Goal: Task Accomplishment & Management: Use online tool/utility

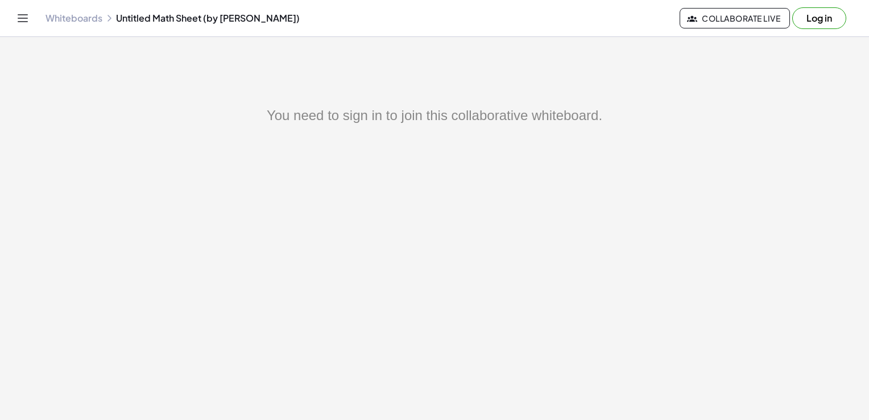
click at [809, 22] on button "Log in" at bounding box center [820, 18] width 54 height 22
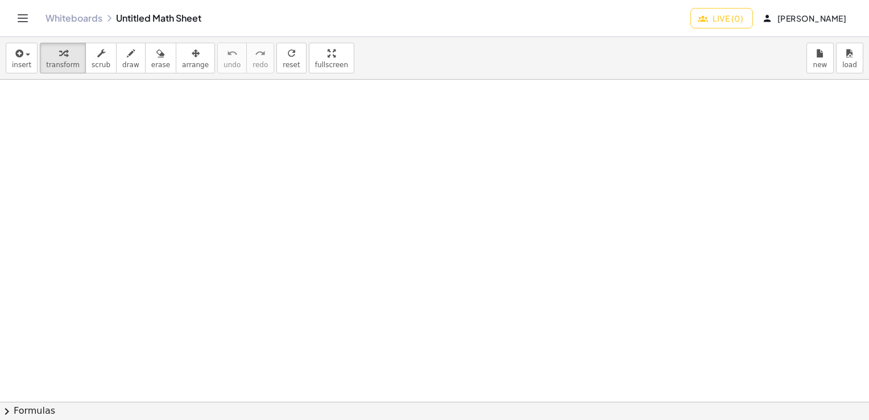
click at [175, 19] on div "Whiteboards Untitled Math Sheet" at bounding box center [368, 18] width 645 height 11
click at [76, 19] on link "Whiteboards" at bounding box center [74, 18] width 57 height 11
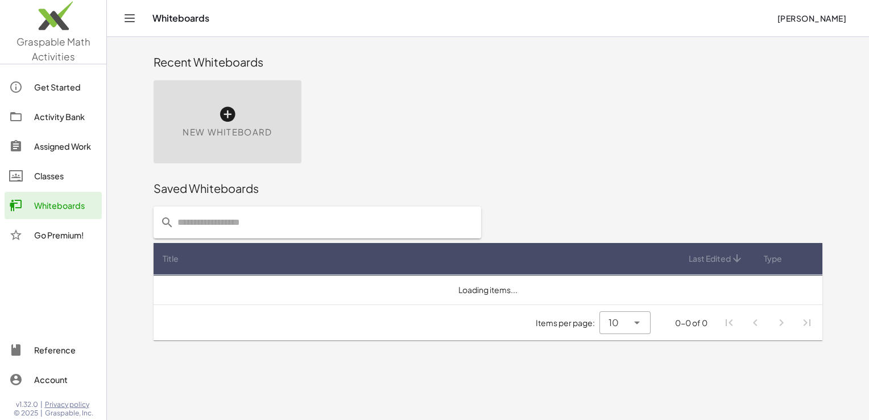
click at [182, 64] on div "Recent Whiteboards" at bounding box center [488, 62] width 669 height 16
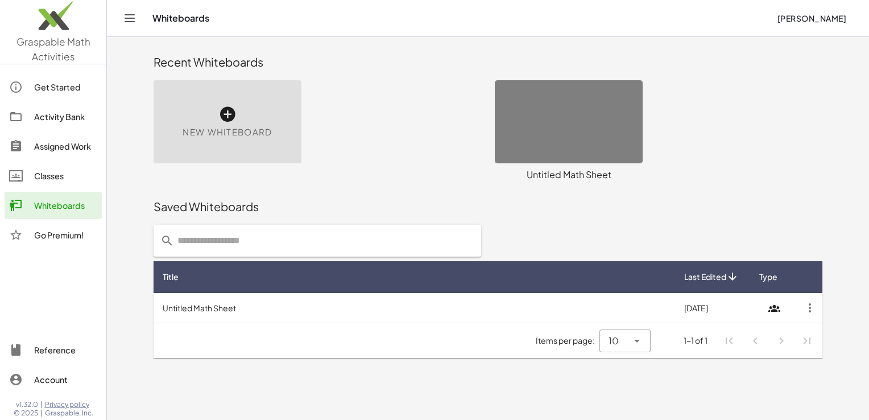
click at [569, 177] on div "Untitled Math Sheet" at bounding box center [569, 175] width 148 height 14
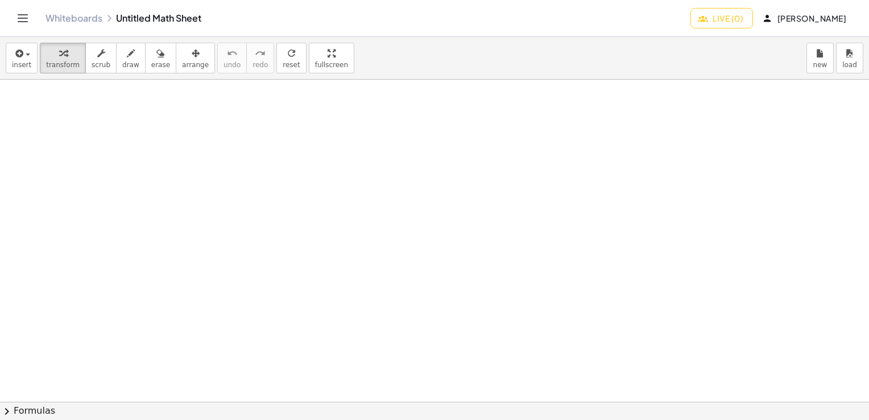
drag, startPoint x: 172, startPoint y: 20, endPoint x: 447, endPoint y: 21, distance: 275.4
click at [447, 21] on div "Whiteboards Untitled Math Sheet" at bounding box center [368, 18] width 645 height 11
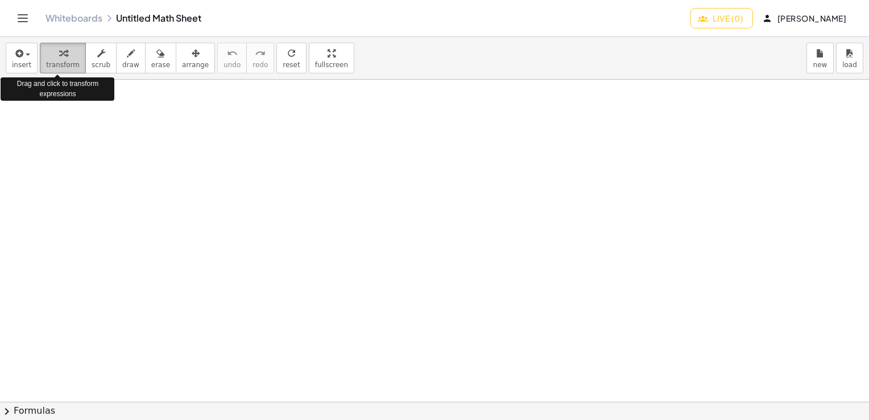
click at [46, 61] on span "transform" at bounding box center [63, 65] width 34 height 8
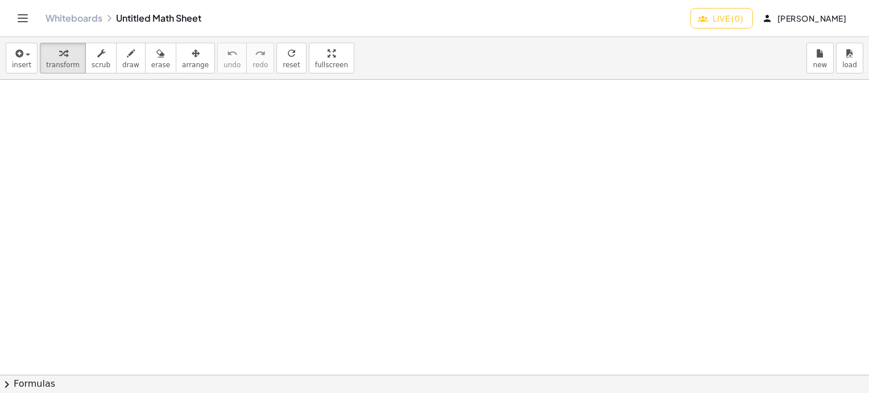
drag, startPoint x: 245, startPoint y: 122, endPoint x: 265, endPoint y: 130, distance: 21.2
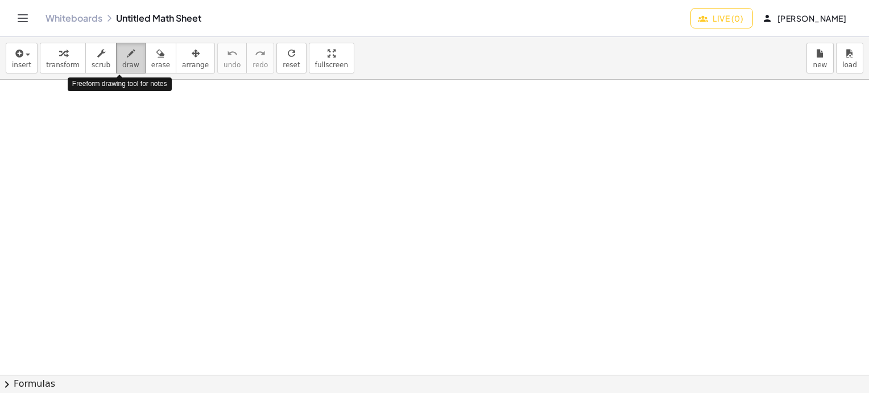
click at [131, 62] on button "draw" at bounding box center [131, 58] width 30 height 31
drag, startPoint x: 261, startPoint y: 119, endPoint x: 259, endPoint y: 142, distance: 22.8
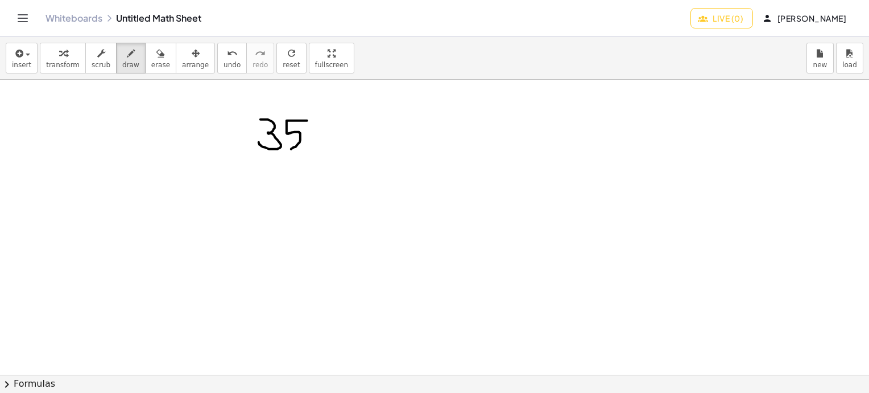
drag, startPoint x: 307, startPoint y: 120, endPoint x: 289, endPoint y: 149, distance: 34.3
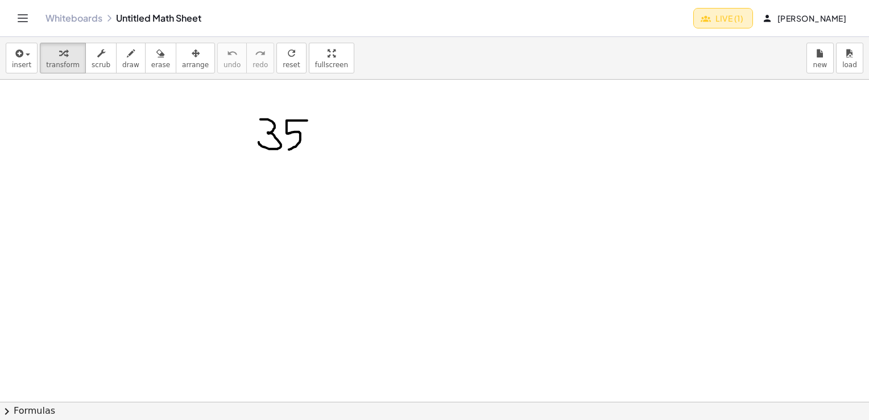
click at [753, 23] on button "Live (1)" at bounding box center [724, 18] width 60 height 20
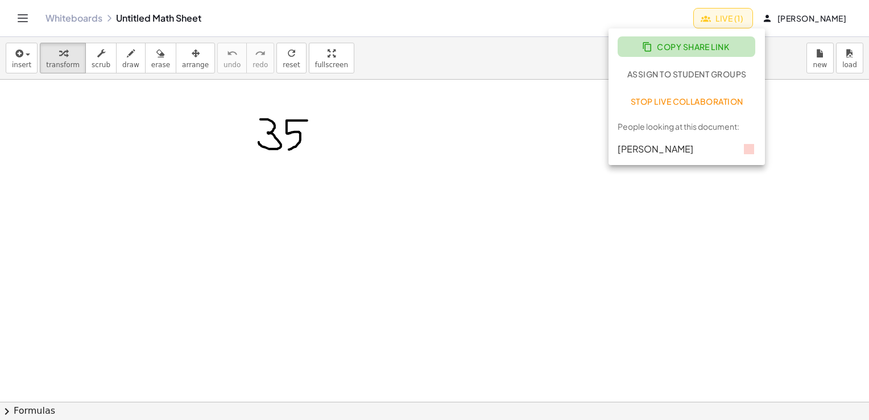
click at [700, 46] on span "Copy Share Link" at bounding box center [687, 47] width 85 height 10
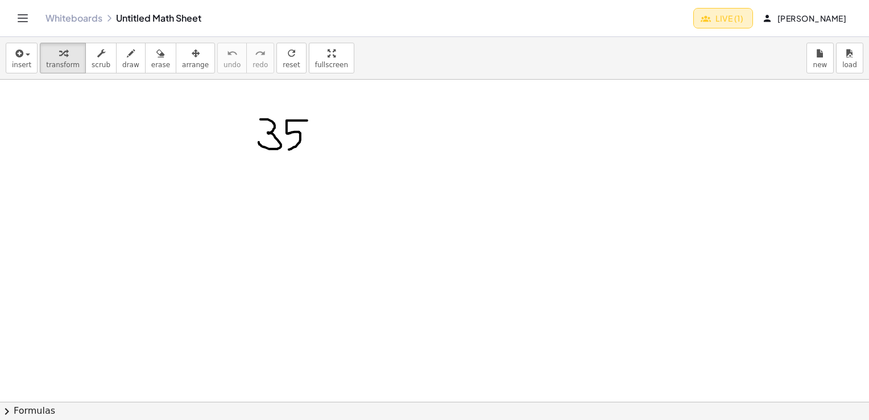
click at [741, 19] on span "Live (1)" at bounding box center [723, 18] width 40 height 10
click at [744, 13] on span "Live (4)" at bounding box center [722, 18] width 43 height 10
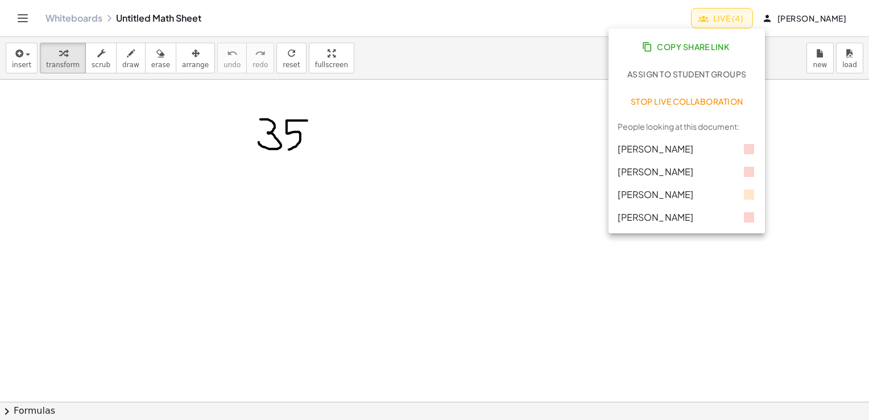
click at [398, 179] on div at bounding box center [434, 402] width 869 height 645
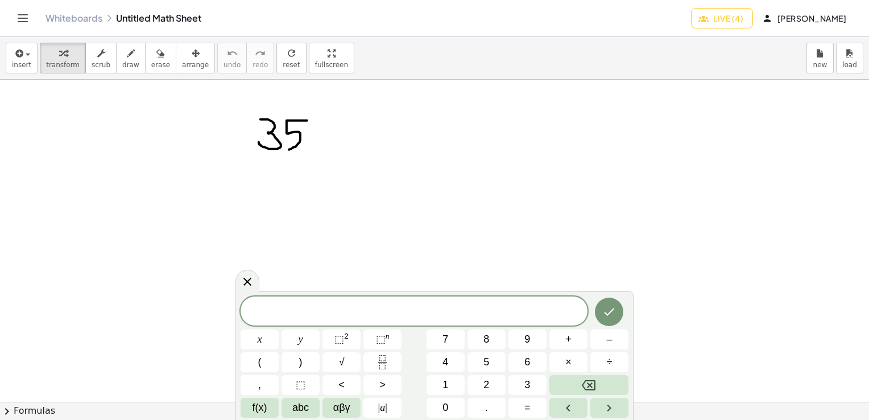
click at [459, 170] on div at bounding box center [434, 402] width 869 height 645
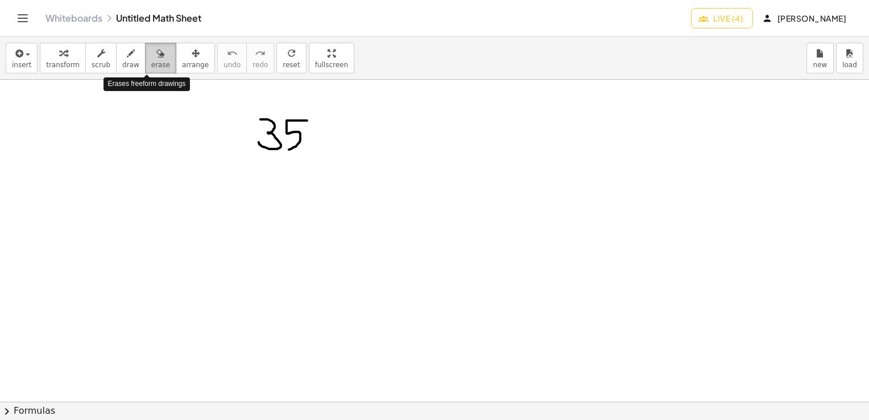
click at [151, 63] on span "erase" at bounding box center [160, 65] width 19 height 8
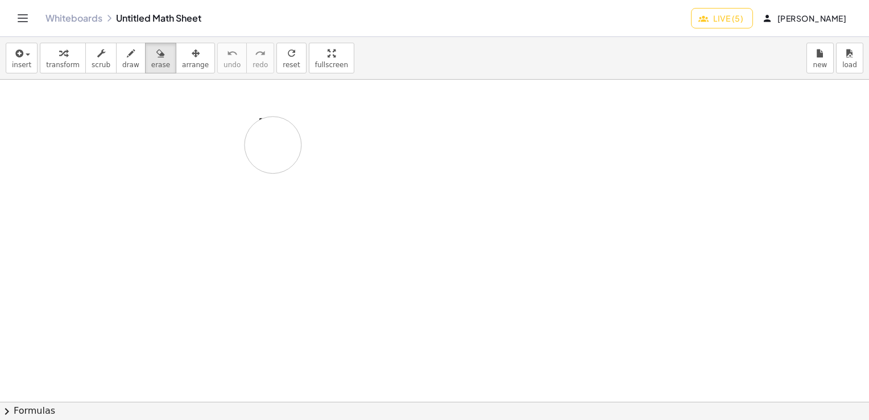
drag, startPoint x: 290, startPoint y: 127, endPoint x: 271, endPoint y: 136, distance: 20.6
click at [271, 136] on div at bounding box center [434, 402] width 869 height 645
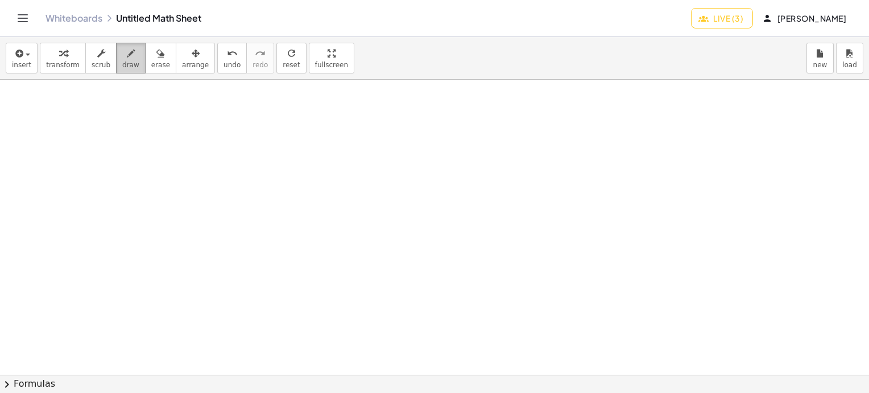
click at [116, 58] on button "draw" at bounding box center [131, 58] width 30 height 31
drag, startPoint x: 141, startPoint y: 105, endPoint x: 144, endPoint y: 139, distance: 34.3
drag, startPoint x: 198, startPoint y: 98, endPoint x: 221, endPoint y: 121, distance: 32.6
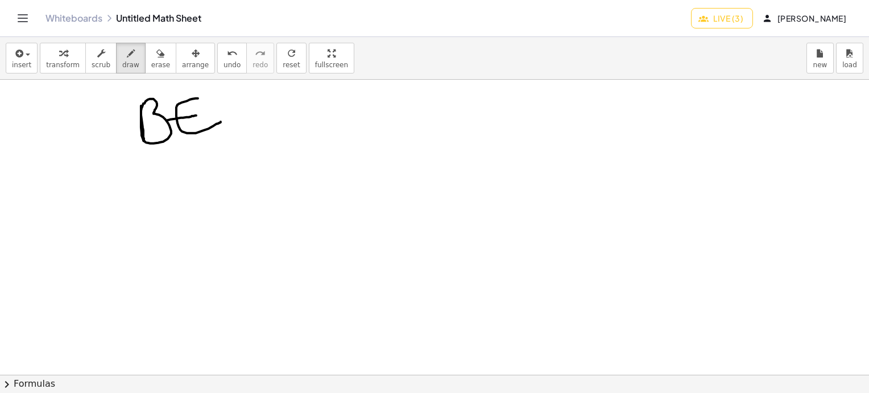
drag, startPoint x: 168, startPoint y: 119, endPoint x: 196, endPoint y: 115, distance: 28.8
drag, startPoint x: 236, startPoint y: 96, endPoint x: 237, endPoint y: 147, distance: 51.2
drag, startPoint x: 294, startPoint y: 104, endPoint x: 326, endPoint y: 138, distance: 46.3
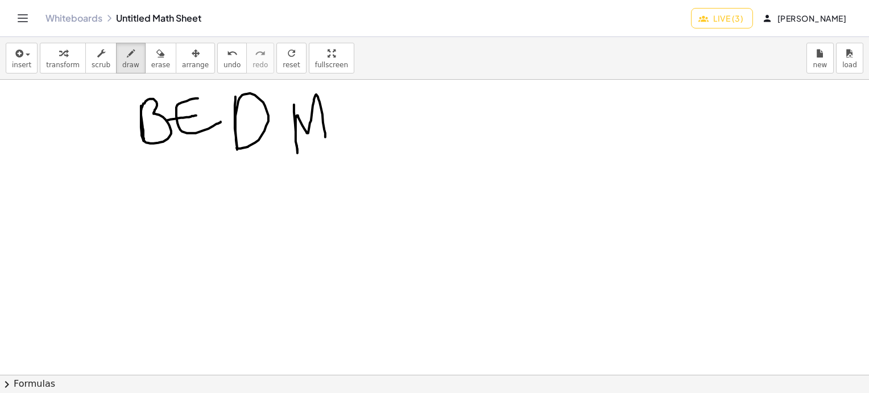
drag, startPoint x: 349, startPoint y: 92, endPoint x: 364, endPoint y: 139, distance: 50.0
drag, startPoint x: 339, startPoint y: 117, endPoint x: 356, endPoint y: 112, distance: 18.4
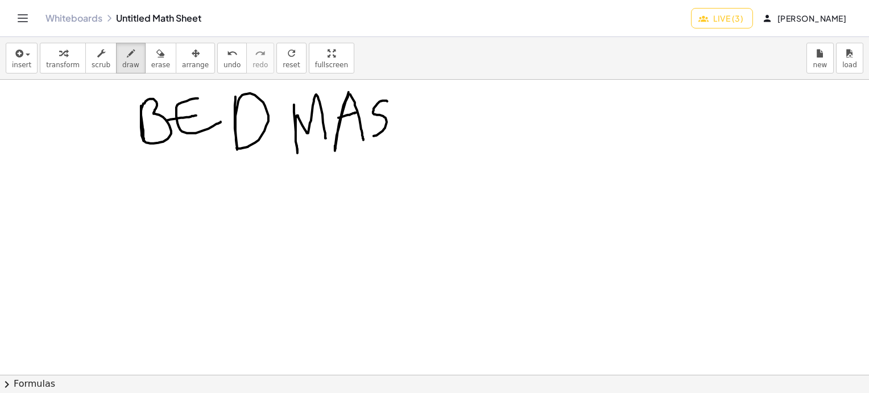
drag, startPoint x: 387, startPoint y: 101, endPoint x: 366, endPoint y: 137, distance: 42.3
drag, startPoint x: 409, startPoint y: 119, endPoint x: 433, endPoint y: 117, distance: 24.0
drag, startPoint x: 467, startPoint y: 104, endPoint x: 471, endPoint y: 139, distance: 35.0
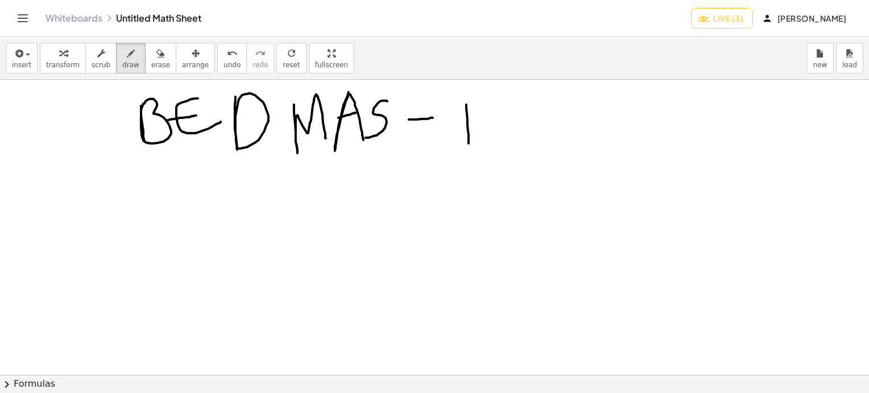
drag, startPoint x: 479, startPoint y: 107, endPoint x: 502, endPoint y: 92, distance: 27.9
drag, startPoint x: 517, startPoint y: 97, endPoint x: 515, endPoint y: 133, distance: 35.9
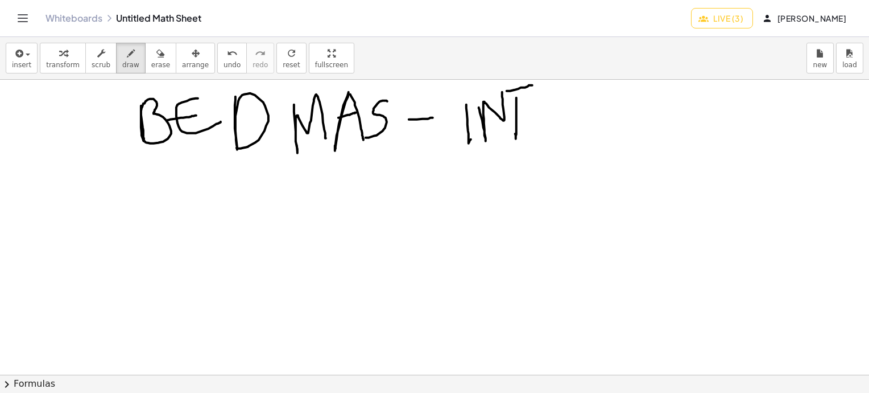
drag, startPoint x: 507, startPoint y: 90, endPoint x: 533, endPoint y: 85, distance: 26.2
drag, startPoint x: 564, startPoint y: 92, endPoint x: 577, endPoint y: 121, distance: 32.4
drag, startPoint x: 539, startPoint y: 115, endPoint x: 575, endPoint y: 99, distance: 39.2
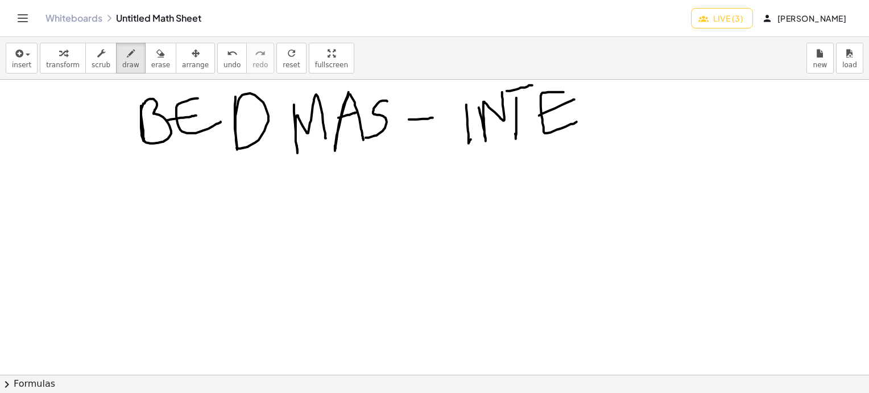
drag, startPoint x: 617, startPoint y: 97, endPoint x: 605, endPoint y: 129, distance: 34.0
drag, startPoint x: 636, startPoint y: 102, endPoint x: 650, endPoint y: 121, distance: 24.4
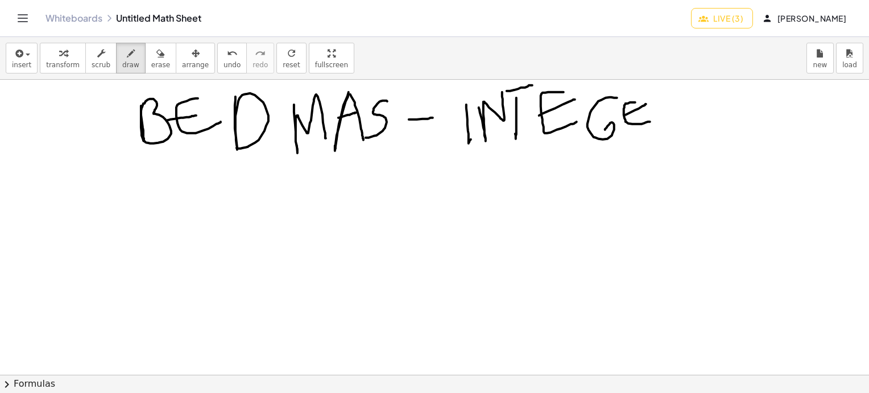
drag, startPoint x: 625, startPoint y: 114, endPoint x: 647, endPoint y: 104, distance: 24.2
drag, startPoint x: 653, startPoint y: 96, endPoint x: 675, endPoint y: 125, distance: 36.2
drag, startPoint x: 695, startPoint y: 99, endPoint x: 681, endPoint y: 137, distance: 40.7
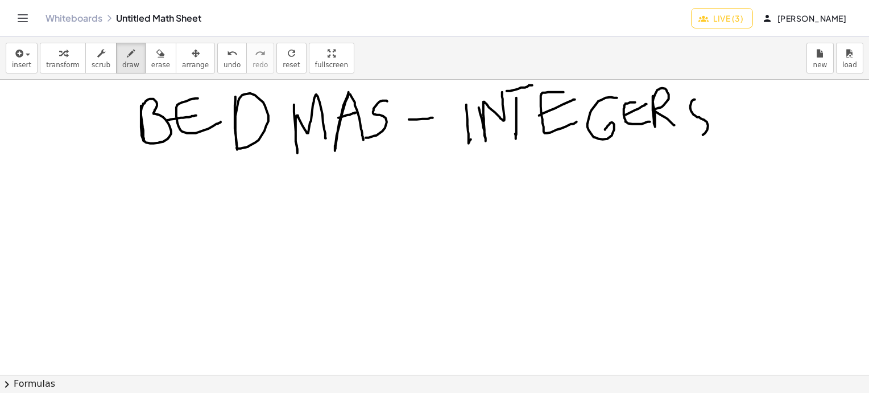
drag, startPoint x: 249, startPoint y: 218, endPoint x: 248, endPoint y: 253, distance: 34.7
drag, startPoint x: 213, startPoint y: 233, endPoint x: 233, endPoint y: 233, distance: 19.3
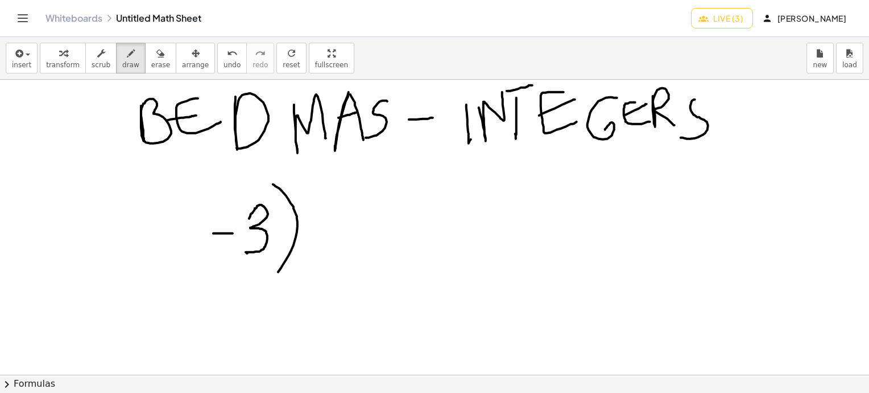
drag, startPoint x: 273, startPoint y: 184, endPoint x: 272, endPoint y: 281, distance: 96.7
drag, startPoint x: 229, startPoint y: 193, endPoint x: 223, endPoint y: 292, distance: 98.6
drag, startPoint x: 296, startPoint y: 173, endPoint x: 314, endPoint y: 187, distance: 22.7
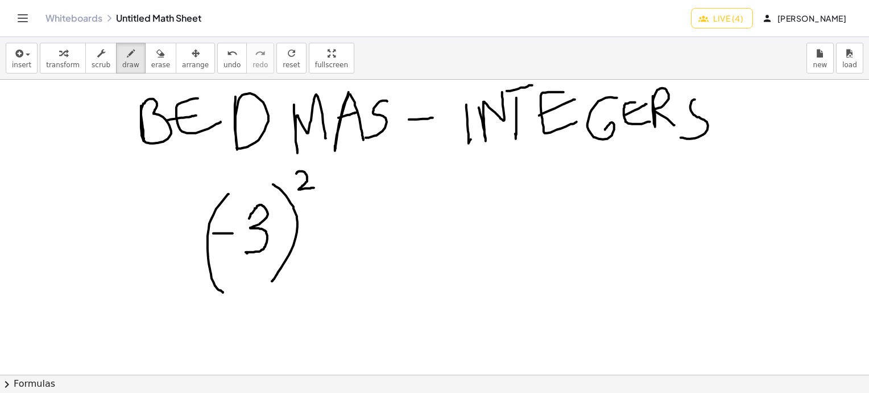
drag, startPoint x: 340, startPoint y: 210, endPoint x: 366, endPoint y: 215, distance: 27.2
drag, startPoint x: 362, startPoint y: 185, endPoint x: 335, endPoint y: 243, distance: 63.6
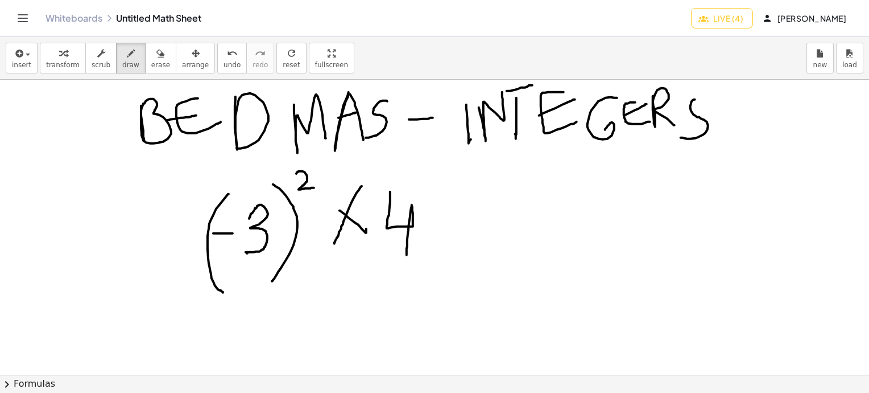
drag, startPoint x: 390, startPoint y: 191, endPoint x: 406, endPoint y: 255, distance: 66.2
drag, startPoint x: 442, startPoint y: 219, endPoint x: 463, endPoint y: 219, distance: 21.6
drag, startPoint x: 520, startPoint y: 171, endPoint x: 525, endPoint y: 242, distance: 70.7
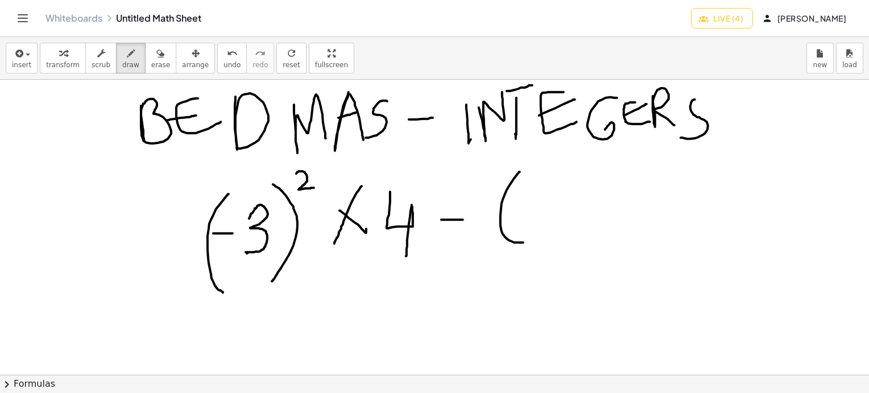
drag
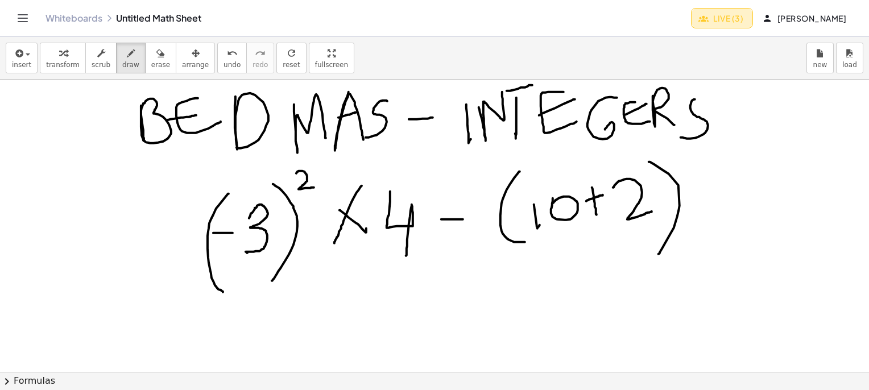
click at [724, 14] on span "Live (3)" at bounding box center [722, 18] width 43 height 10
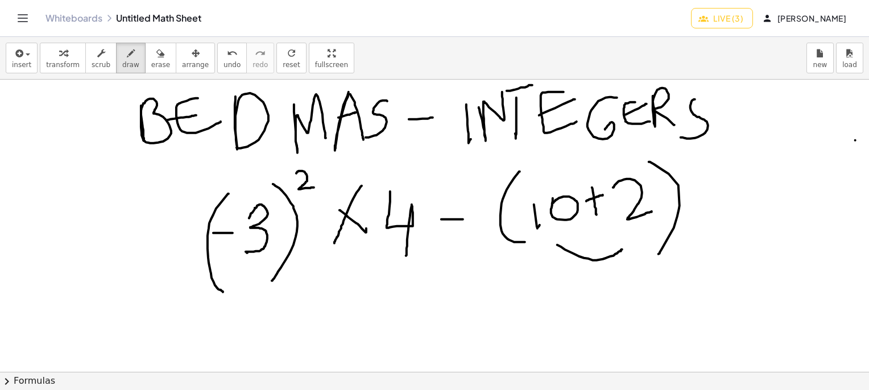
drag, startPoint x: 558, startPoint y: 245, endPoint x: 622, endPoint y: 249, distance: 65.0
drag, startPoint x: 599, startPoint y: 281, endPoint x: 606, endPoint y: 317, distance: 36.6
drag, startPoint x: 612, startPoint y: 286, endPoint x: 642, endPoint y: 312, distance: 39.5
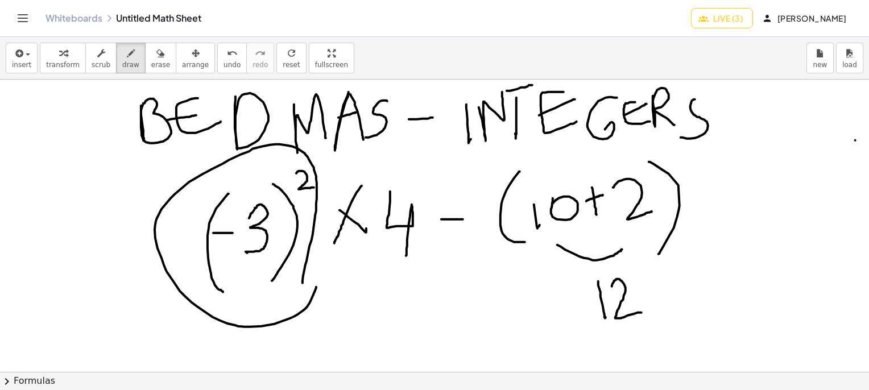
drag, startPoint x: 303, startPoint y: 283, endPoint x: 317, endPoint y: 284, distance: 14.8
drag, startPoint x: 216, startPoint y: 335, endPoint x: 230, endPoint y: 333, distance: 14.4
drag, startPoint x: 234, startPoint y: 331, endPoint x: 238, endPoint y: 351, distance: 20.9
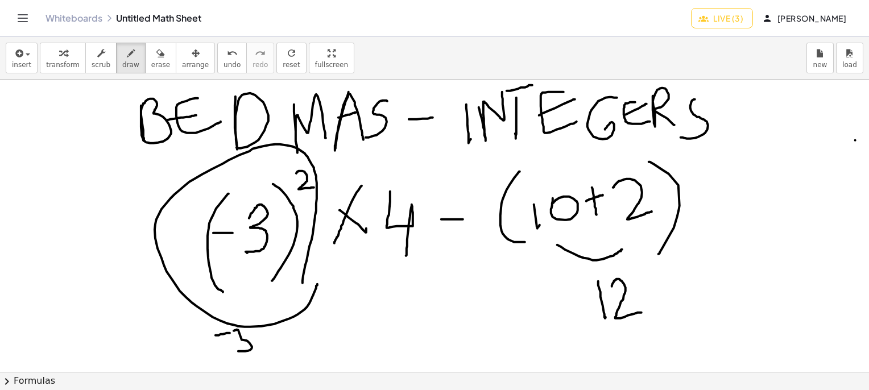
drag, startPoint x: 262, startPoint y: 336, endPoint x: 278, endPoint y: 350, distance: 21.4
drag, startPoint x: 274, startPoint y: 333, endPoint x: 277, endPoint y: 350, distance: 17.3
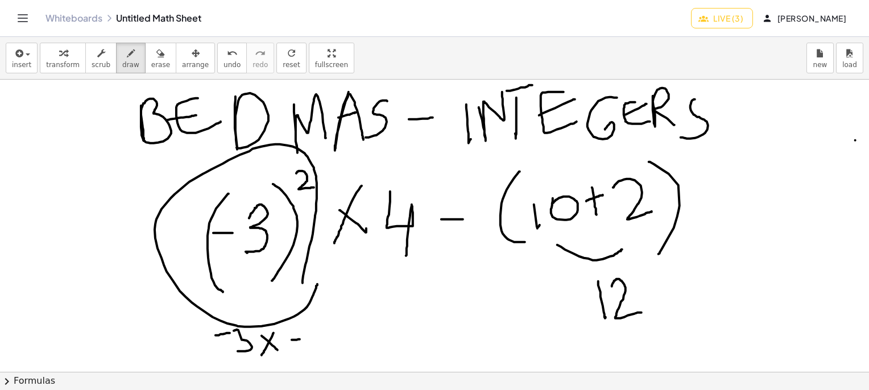
drag, startPoint x: 292, startPoint y: 340, endPoint x: 304, endPoint y: 337, distance: 12.7
drag, startPoint x: 305, startPoint y: 331, endPoint x: 308, endPoint y: 356, distance: 25.3
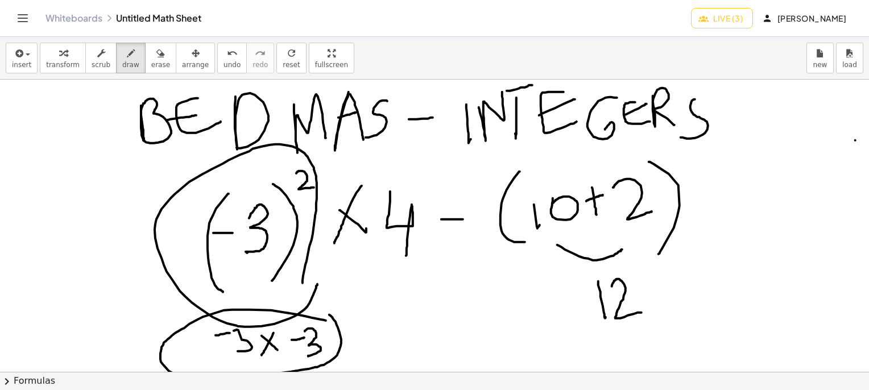
drag, startPoint x: 326, startPoint y: 320, endPoint x: 314, endPoint y: 312, distance: 15.2
drag, startPoint x: 362, startPoint y: 342, endPoint x: 379, endPoint y: 337, distance: 17.7
drag, startPoint x: 364, startPoint y: 353, endPoint x: 385, endPoint y: 349, distance: 21.0
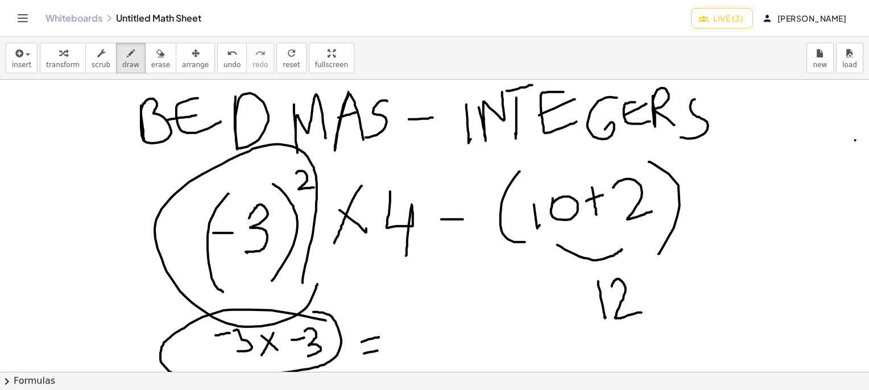
drag, startPoint x: 426, startPoint y: 315, endPoint x: 401, endPoint y: 357, distance: 49.0
drag, startPoint x: 433, startPoint y: 331, endPoint x: 455, endPoint y: 353, distance: 31.8
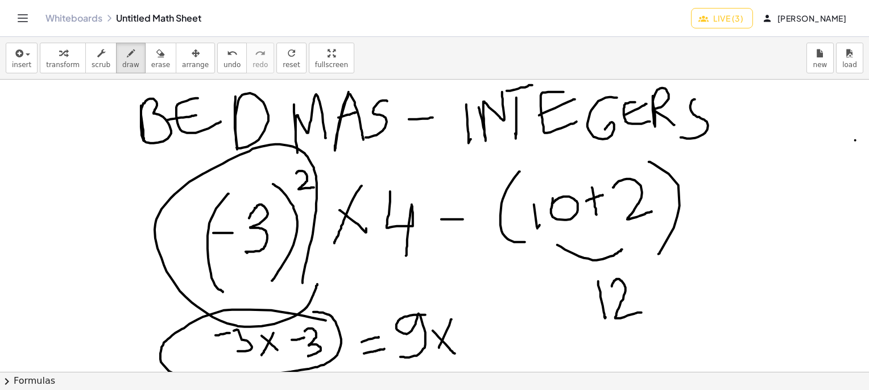
drag, startPoint x: 452, startPoint y: 319, endPoint x: 437, endPoint y: 352, distance: 35.6
drag, startPoint x: 471, startPoint y: 311, endPoint x: 484, endPoint y: 349, distance: 40.1
drag, startPoint x: 420, startPoint y: 271, endPoint x: 426, endPoint y: 292, distance: 21.1
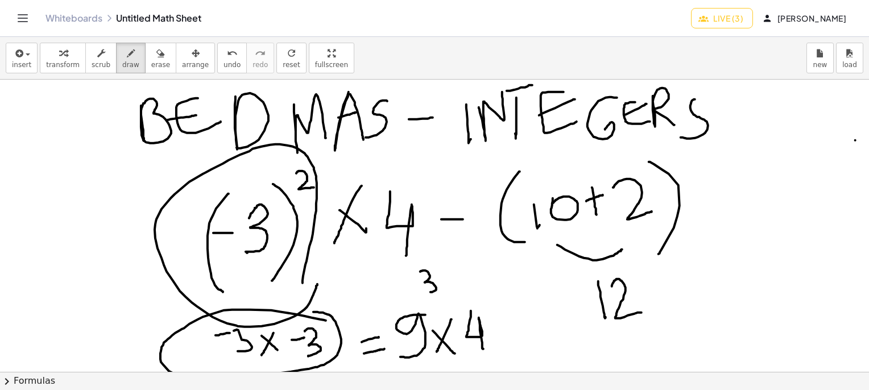
drag, startPoint x: 444, startPoint y: 261, endPoint x: 439, endPoint y: 284, distance: 24.4
drag, startPoint x: 453, startPoint y: 244, endPoint x: 444, endPoint y: 248, distance: 9.9
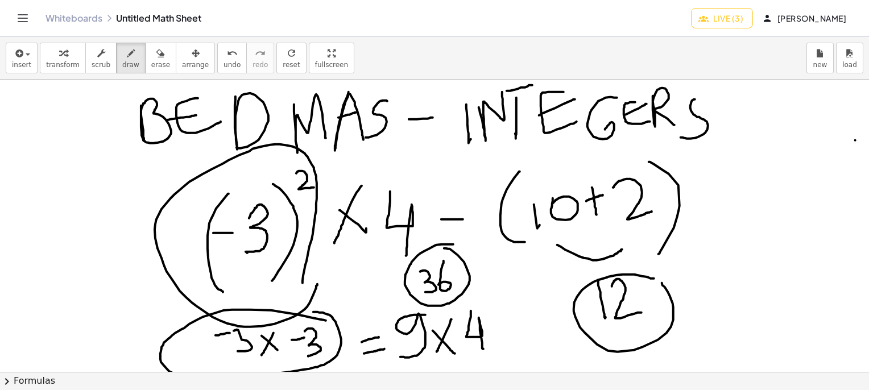
drag, startPoint x: 654, startPoint y: 278, endPoint x: 660, endPoint y: 281, distance: 6.1
drag, startPoint x: 721, startPoint y: 90, endPoint x: 740, endPoint y: 365, distance: 274.9
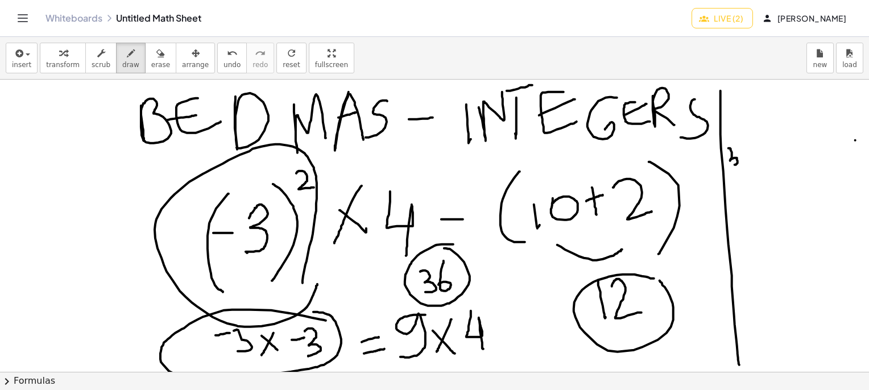
drag, startPoint x: 729, startPoint y: 148, endPoint x: 729, endPoint y: 167, distance: 19.4
drag, startPoint x: 744, startPoint y: 142, endPoint x: 746, endPoint y: 167, distance: 25.7
drag, startPoint x: 758, startPoint y: 156, endPoint x: 780, endPoint y: 153, distance: 21.9
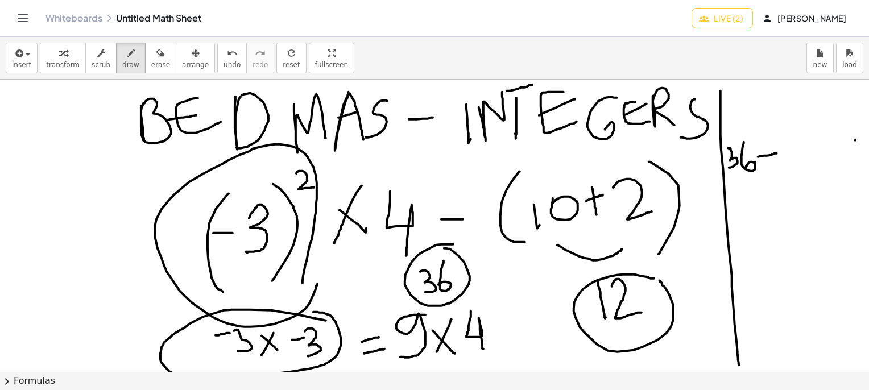
drag, startPoint x: 782, startPoint y: 143, endPoint x: 785, endPoint y: 162, distance: 19.6
drag, startPoint x: 792, startPoint y: 141, endPoint x: 813, endPoint y: 159, distance: 27.5
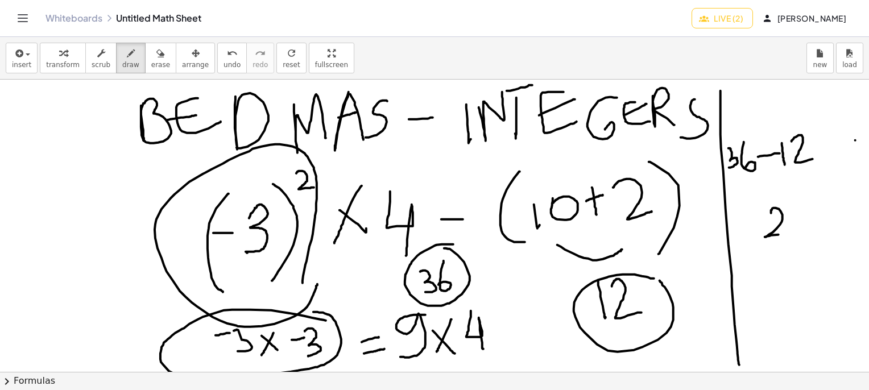
drag, startPoint x: 772, startPoint y: 213, endPoint x: 789, endPoint y: 233, distance: 26.2
drag, startPoint x: 792, startPoint y: 198, endPoint x: 815, endPoint y: 246, distance: 53.5
click at [156, 71] on button "erase" at bounding box center [160, 58] width 31 height 31
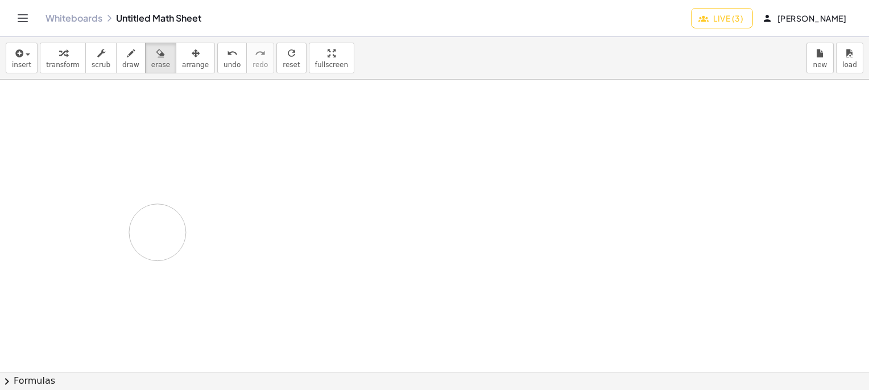
drag, startPoint x: 314, startPoint y: 149, endPoint x: 113, endPoint y: 1, distance: 249.0
click at [122, 55] on div "button" at bounding box center [130, 53] width 17 height 14
drag, startPoint x: 105, startPoint y: 108, endPoint x: 117, endPoint y: 139, distance: 33.3
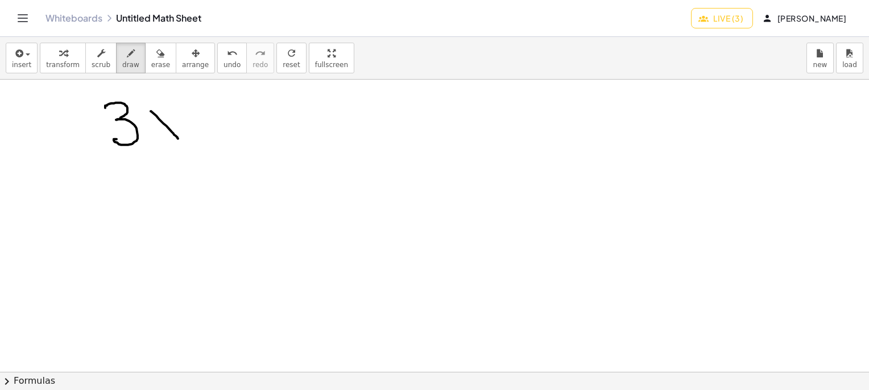
drag, startPoint x: 151, startPoint y: 111, endPoint x: 180, endPoint y: 135, distance: 38.0
drag, startPoint x: 177, startPoint y: 103, endPoint x: 151, endPoint y: 151, distance: 55.0
drag, startPoint x: 218, startPoint y: 96, endPoint x: 197, endPoint y: 146, distance: 53.8
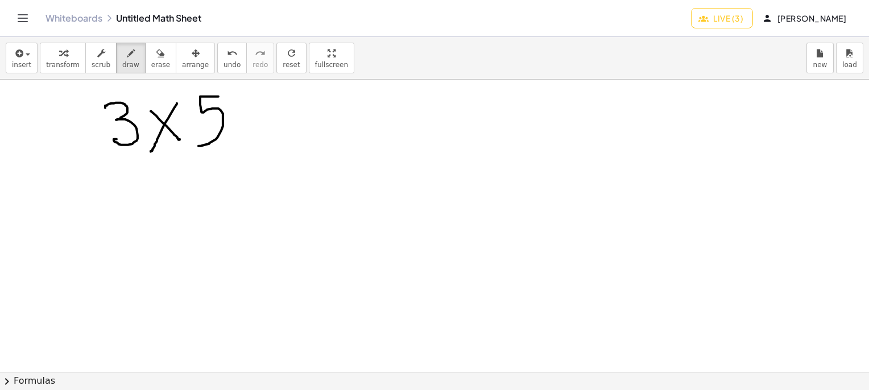
drag, startPoint x: 238, startPoint y: 87, endPoint x: 262, endPoint y: 100, distance: 27.5
drag, startPoint x: 282, startPoint y: 117, endPoint x: 312, endPoint y: 114, distance: 30.3
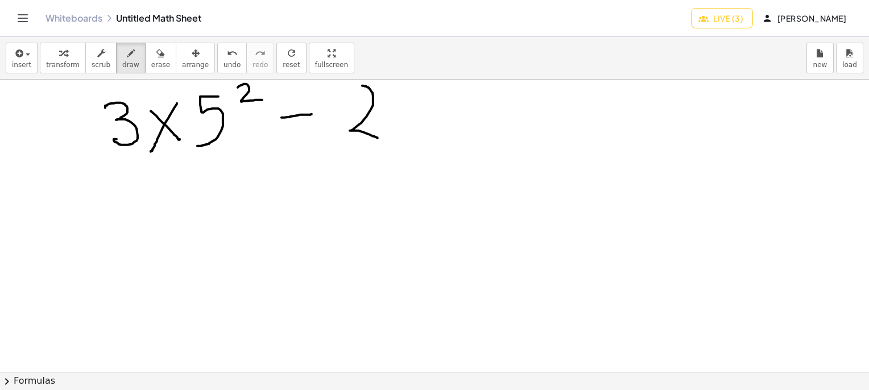
drag, startPoint x: 362, startPoint y: 85, endPoint x: 379, endPoint y: 138, distance: 54.9
drag, startPoint x: 413, startPoint y: 92, endPoint x: 396, endPoint y: 137, distance: 47.9
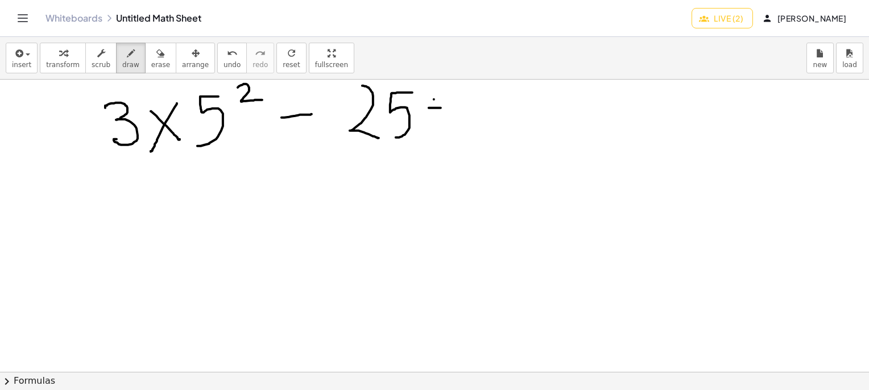
drag, startPoint x: 429, startPoint y: 108, endPoint x: 447, endPoint y: 109, distance: 18.2
drag, startPoint x: 479, startPoint y: 94, endPoint x: 465, endPoint y: 136, distance: 43.7
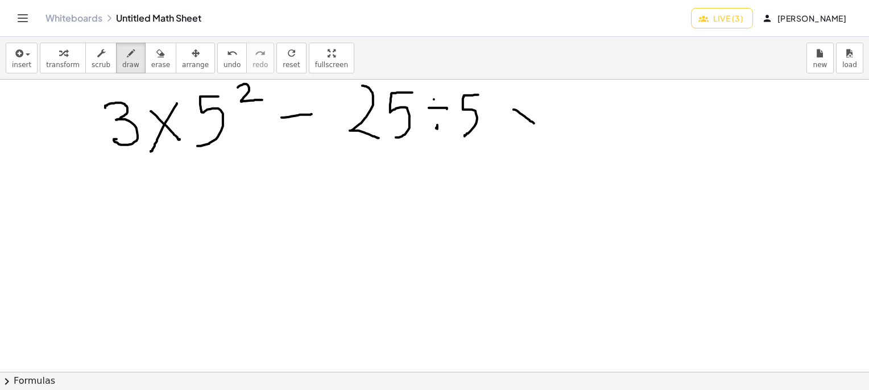
drag, startPoint x: 514, startPoint y: 109, endPoint x: 535, endPoint y: 123, distance: 25.9
drag, startPoint x: 531, startPoint y: 98, endPoint x: 514, endPoint y: 139, distance: 44.4
drag, startPoint x: 146, startPoint y: 65, endPoint x: 523, endPoint y: 112, distance: 380.2
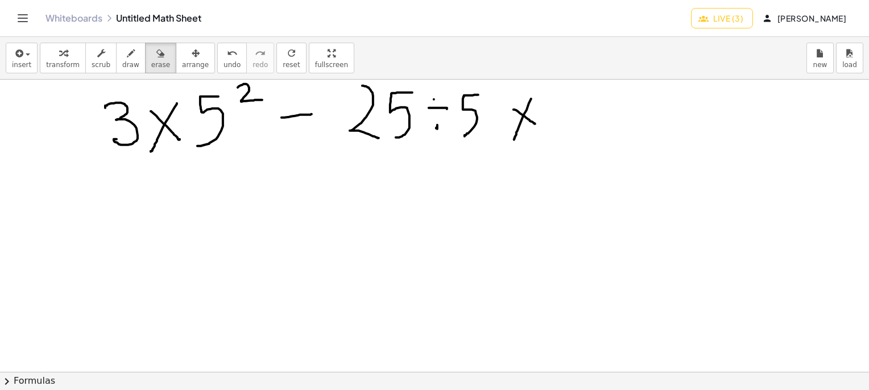
click at [523, 112] on div "insert select one: Math Expression Function Text transform scrub draw erase arr…" at bounding box center [434, 213] width 869 height 353
click at [151, 58] on div "button" at bounding box center [160, 53] width 19 height 14
drag, startPoint x: 523, startPoint y: 117, endPoint x: 518, endPoint y: 134, distance: 18.4
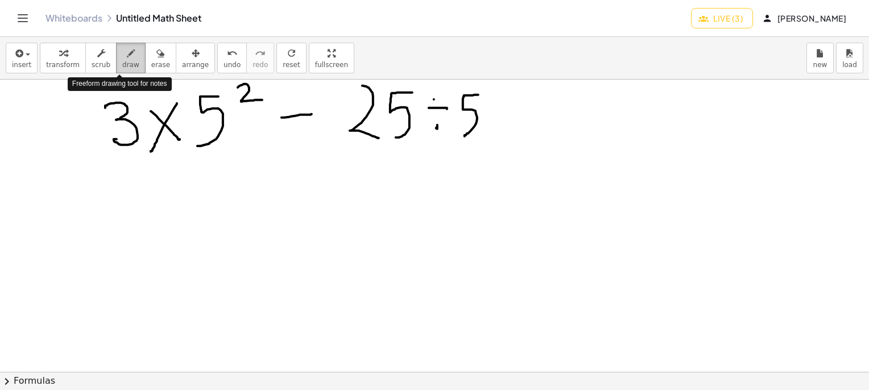
click at [125, 53] on div "button" at bounding box center [130, 53] width 17 height 14
drag, startPoint x: 506, startPoint y: 117, endPoint x: 536, endPoint y: 119, distance: 29.7
drag, startPoint x: 521, startPoint y: 98, endPoint x: 522, endPoint y: 147, distance: 49.0
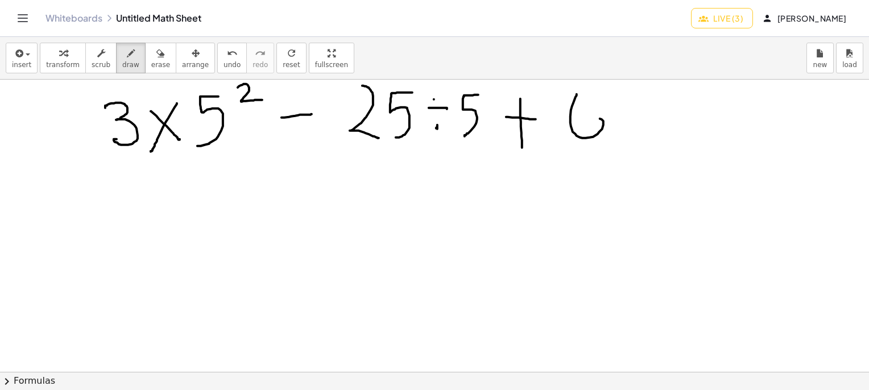
drag, startPoint x: 577, startPoint y: 94, endPoint x: 580, endPoint y: 136, distance: 42.2
drag, startPoint x: 620, startPoint y: 110, endPoint x: 641, endPoint y: 131, distance: 30.2
drag, startPoint x: 642, startPoint y: 104, endPoint x: 617, endPoint y: 137, distance: 41.9
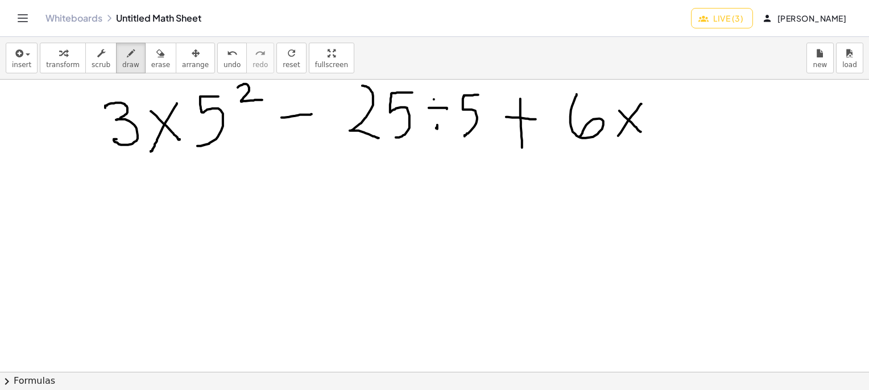
drag, startPoint x: 675, startPoint y: 99, endPoint x: 677, endPoint y: 130, distance: 30.8
drag, startPoint x: 687, startPoint y: 104, endPoint x: 721, endPoint y: 131, distance: 44.5
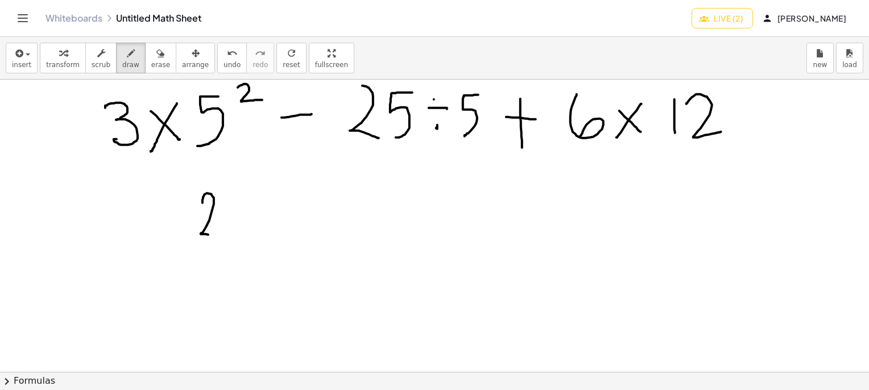
drag, startPoint x: 203, startPoint y: 203, endPoint x: 217, endPoint y: 235, distance: 35.6
drag, startPoint x: 246, startPoint y: 192, endPoint x: 236, endPoint y: 228, distance: 37.8
drag, startPoint x: 135, startPoint y: 199, endPoint x: 146, endPoint y: 236, distance: 38.5
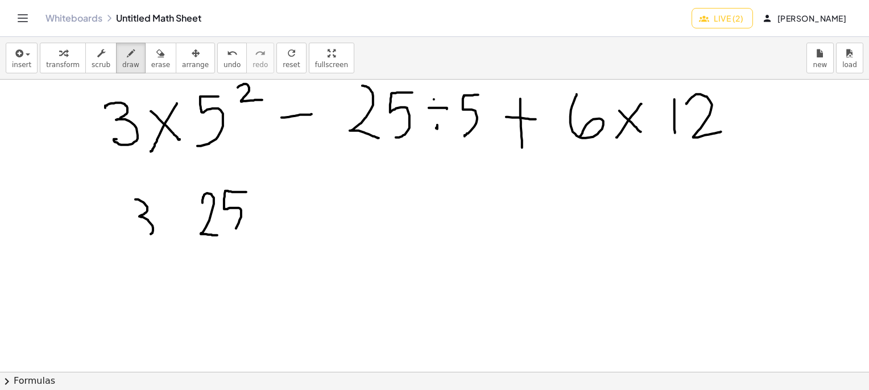
drag, startPoint x: 180, startPoint y: 205, endPoint x: 167, endPoint y: 223, distance: 22.0
drag, startPoint x: 164, startPoint y: 204, endPoint x: 181, endPoint y: 224, distance: 25.9
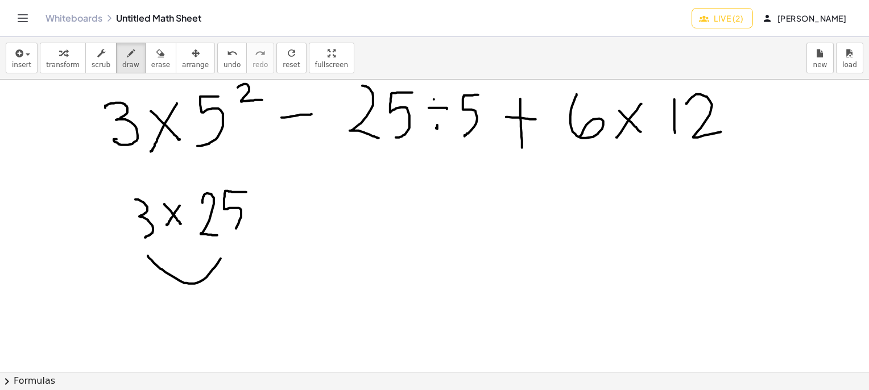
drag, startPoint x: 148, startPoint y: 255, endPoint x: 223, endPoint y: 255, distance: 75.1
drag, startPoint x: 199, startPoint y: 299, endPoint x: 203, endPoint y: 328, distance: 29.3
drag, startPoint x: 200, startPoint y: 317, endPoint x: 214, endPoint y: 316, distance: 13.7
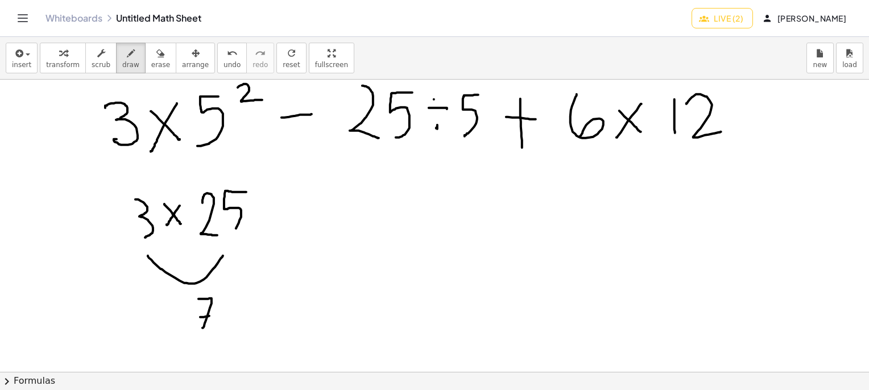
drag, startPoint x: 234, startPoint y: 298, endPoint x: 217, endPoint y: 324, distance: 32.0
drag, startPoint x: 375, startPoint y: 155, endPoint x: 473, endPoint y: 152, distance: 98.5
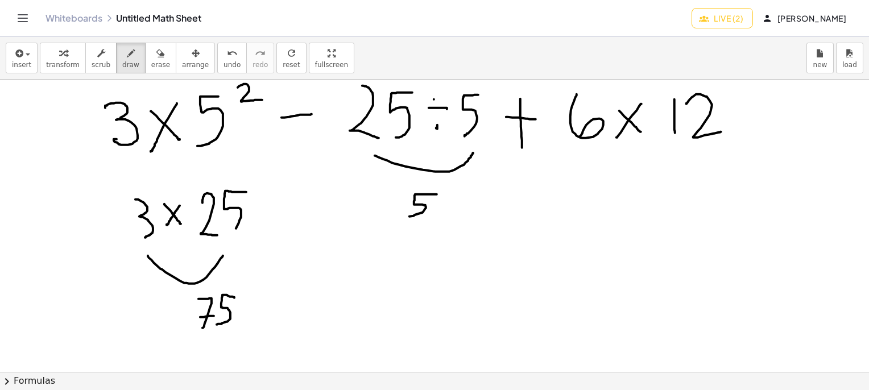
drag, startPoint x: 437, startPoint y: 194, endPoint x: 406, endPoint y: 217, distance: 39.0
drag, startPoint x: 279, startPoint y: 308, endPoint x: 298, endPoint y: 310, distance: 19.5
drag, startPoint x: 364, startPoint y: 294, endPoint x: 339, endPoint y: 328, distance: 42.3
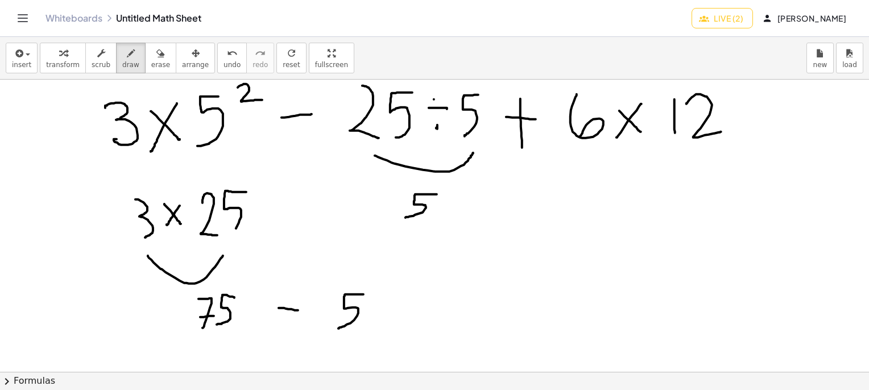
drag, startPoint x: 601, startPoint y: 160, endPoint x: 685, endPoint y: 150, distance: 84.8
drag, startPoint x: 637, startPoint y: 189, endPoint x: 637, endPoint y: 210, distance: 20.5
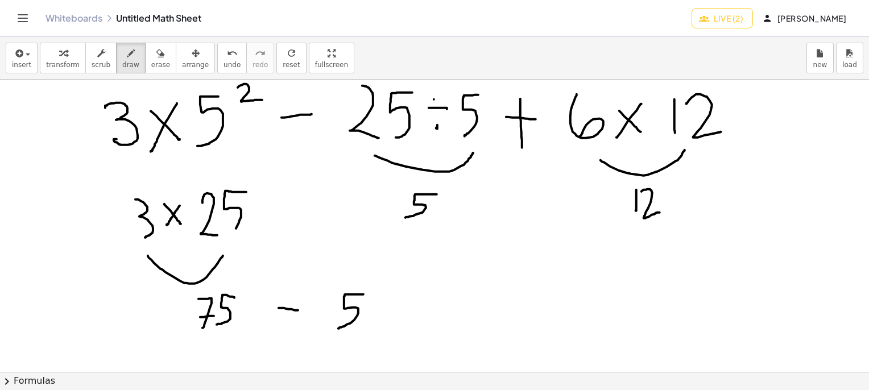
drag, startPoint x: 642, startPoint y: 191, endPoint x: 662, endPoint y: 211, distance: 28.6
drag, startPoint x: 622, startPoint y: 189, endPoint x: 634, endPoint y: 223, distance: 36.0
drag, startPoint x: 630, startPoint y: 201, endPoint x: 648, endPoint y: 200, distance: 17.7
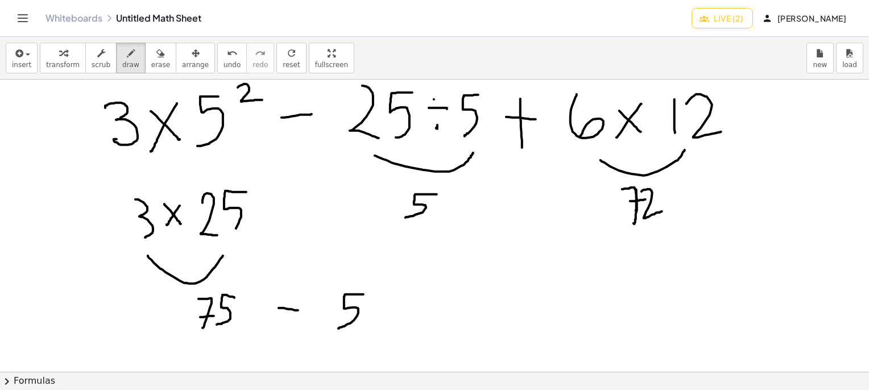
drag, startPoint x: 389, startPoint y: 306, endPoint x: 428, endPoint y: 304, distance: 39.3
drag, startPoint x: 408, startPoint y: 286, endPoint x: 441, endPoint y: 285, distance: 33.0
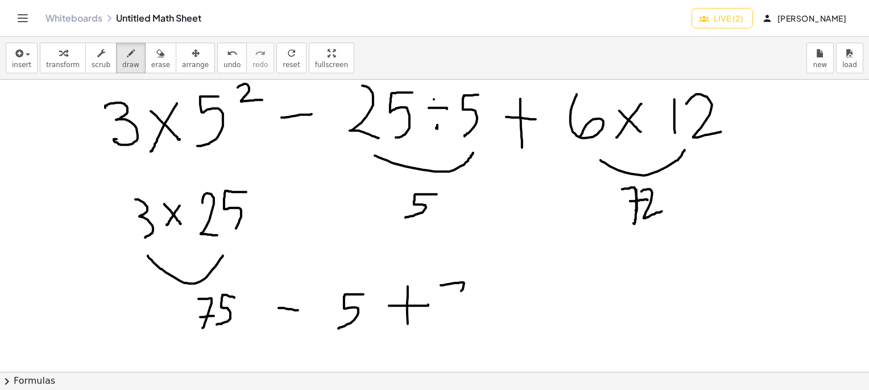
drag, startPoint x: 441, startPoint y: 285, endPoint x: 444, endPoint y: 340, distance: 54.7
drag, startPoint x: 444, startPoint y: 309, endPoint x: 464, endPoint y: 306, distance: 19.6
drag, startPoint x: 473, startPoint y: 296, endPoint x: 498, endPoint y: 319, distance: 33.8
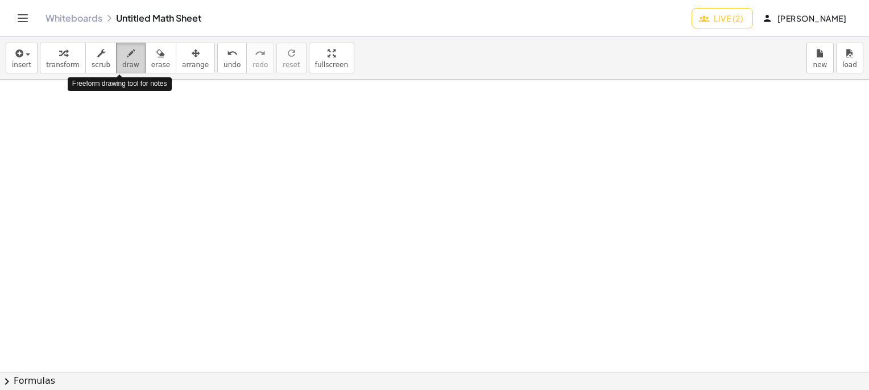
click at [122, 61] on span "draw" at bounding box center [130, 65] width 17 height 8
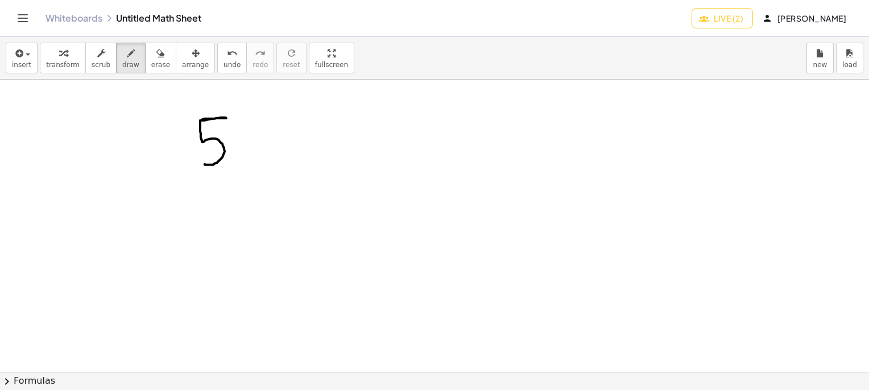
drag, startPoint x: 203, startPoint y: 119, endPoint x: 203, endPoint y: 163, distance: 43.8
drag, startPoint x: 240, startPoint y: 104, endPoint x: 253, endPoint y: 125, distance: 24.3
drag, startPoint x: 281, startPoint y: 141, endPoint x: 300, endPoint y: 156, distance: 25.5
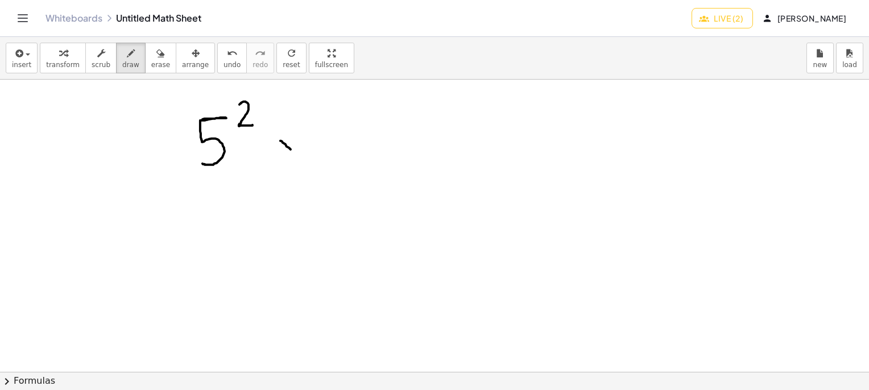
drag, startPoint x: 302, startPoint y: 138, endPoint x: 283, endPoint y: 159, distance: 28.3
drag, startPoint x: 321, startPoint y: 119, endPoint x: 356, endPoint y: 149, distance: 45.2
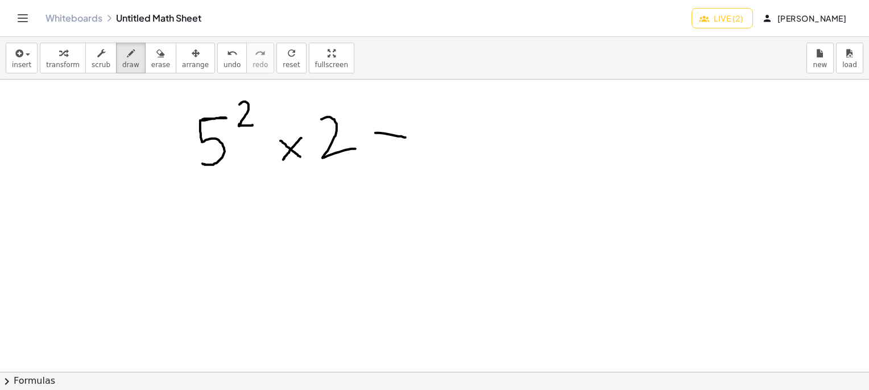
drag, startPoint x: 376, startPoint y: 133, endPoint x: 407, endPoint y: 138, distance: 32.3
drag, startPoint x: 391, startPoint y: 119, endPoint x: 387, endPoint y: 154, distance: 34.9
drag, startPoint x: 434, startPoint y: 110, endPoint x: 440, endPoint y: 143, distance: 34.0
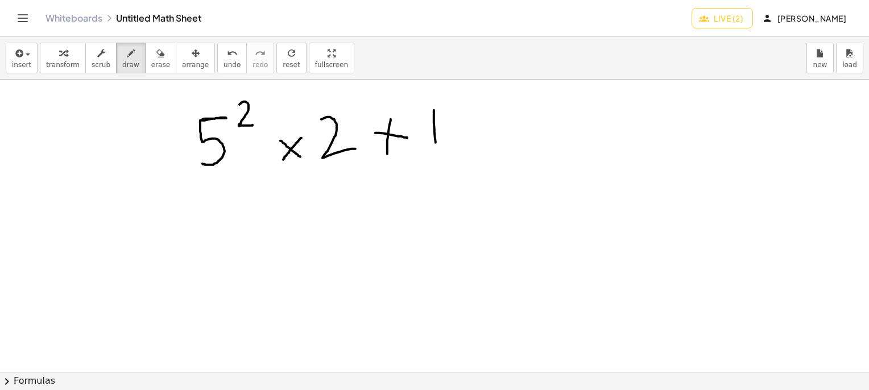
drag, startPoint x: 507, startPoint y: 129, endPoint x: 547, endPoint y: 125, distance: 40.1
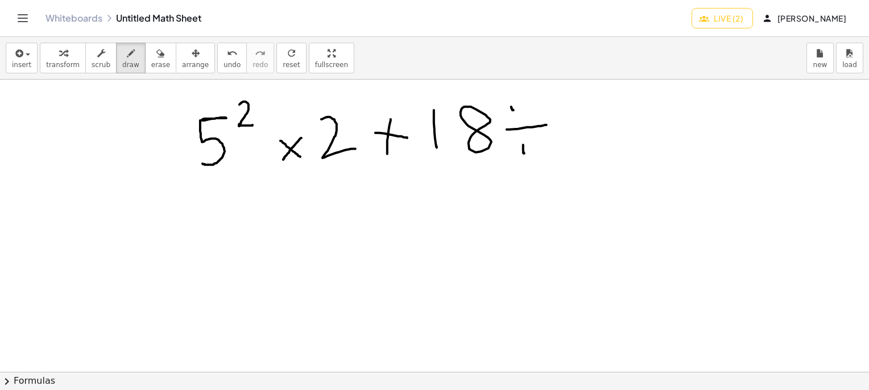
drag, startPoint x: 523, startPoint y: 145, endPoint x: 523, endPoint y: 152, distance: 8.0
drag, startPoint x: 560, startPoint y: 103, endPoint x: 572, endPoint y: 146, distance: 44.2
drag, startPoint x: 631, startPoint y: 125, endPoint x: 663, endPoint y: 123, distance: 31.9
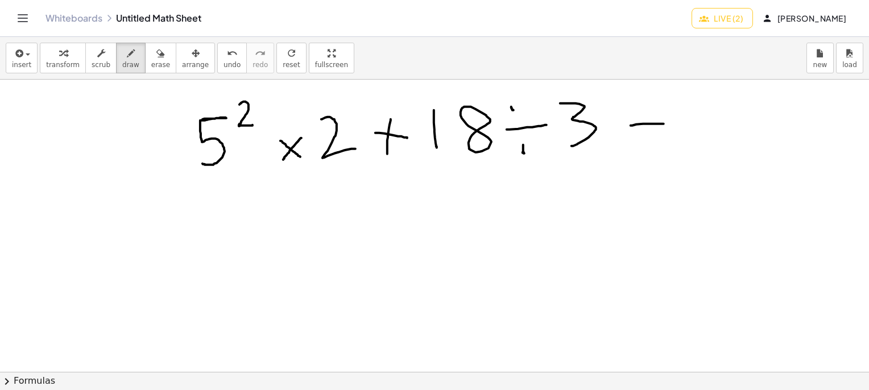
drag, startPoint x: 650, startPoint y: 108, endPoint x: 649, endPoint y: 150, distance: 42.7
drag, startPoint x: 683, startPoint y: 114, endPoint x: 710, endPoint y: 127, distance: 30.3
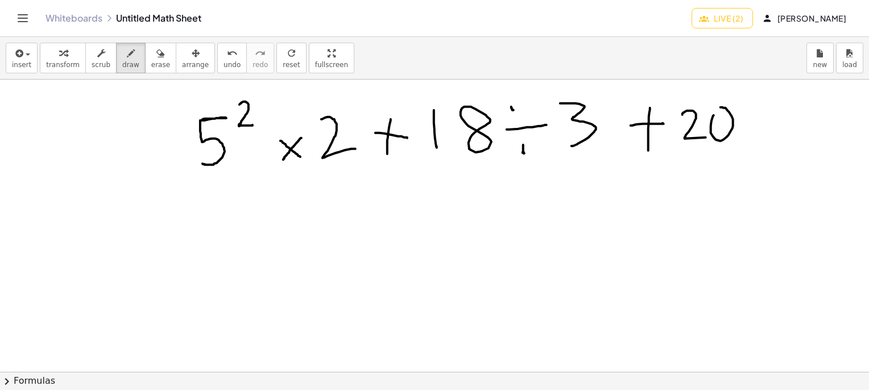
drag, startPoint x: 714, startPoint y: 115, endPoint x: 719, endPoint y: 112, distance: 6.2
drag, startPoint x: 739, startPoint y: 105, endPoint x: 746, endPoint y: 110, distance: 8.7
drag, startPoint x: 741, startPoint y: 125, endPoint x: 764, endPoint y: 125, distance: 22.2
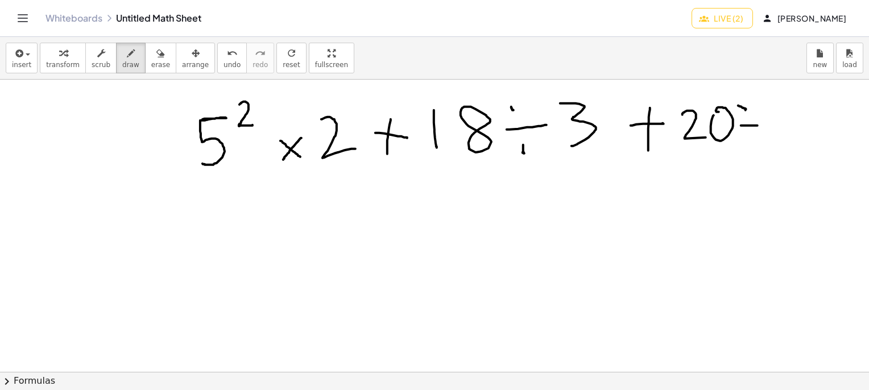
drag, startPoint x: 753, startPoint y: 136, endPoint x: 749, endPoint y: 144, distance: 8.9
drag, startPoint x: 792, startPoint y: 110, endPoint x: 766, endPoint y: 145, distance: 43.6
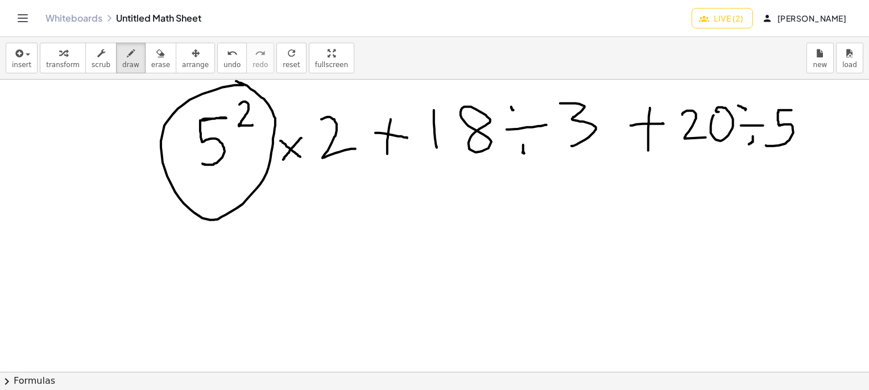
drag, startPoint x: 244, startPoint y: 85, endPoint x: 234, endPoint y: 80, distance: 10.7
drag, startPoint x: 215, startPoint y: 236, endPoint x: 196, endPoint y: 253, distance: 25.8
drag, startPoint x: 223, startPoint y: 234, endPoint x: 235, endPoint y: 251, distance: 20.4
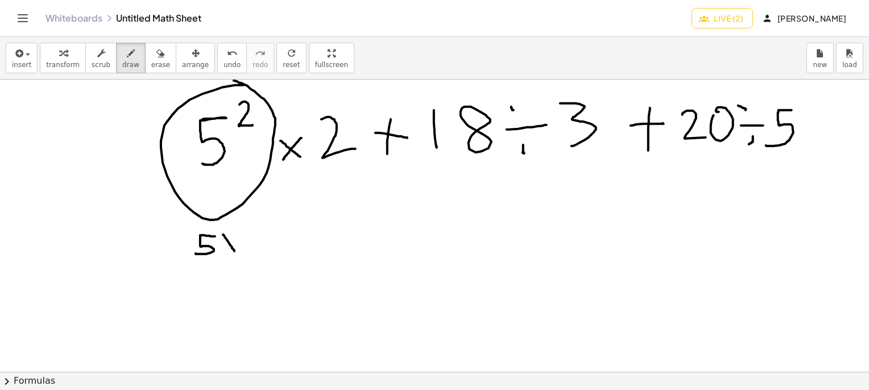
drag, startPoint x: 239, startPoint y: 230, endPoint x: 232, endPoint y: 248, distance: 18.6
drag, startPoint x: 259, startPoint y: 233, endPoint x: 249, endPoint y: 251, distance: 21.2
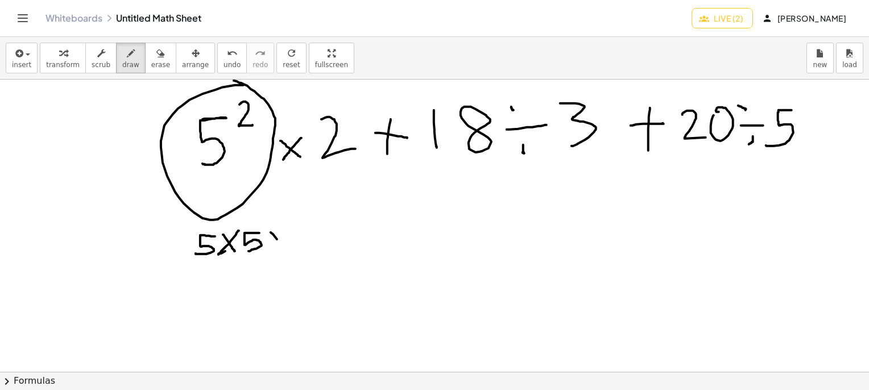
drag, startPoint x: 271, startPoint y: 232, endPoint x: 287, endPoint y: 246, distance: 21.4
drag, startPoint x: 287, startPoint y: 231, endPoint x: 269, endPoint y: 255, distance: 30.4
drag, startPoint x: 298, startPoint y: 228, endPoint x: 317, endPoint y: 245, distance: 25.8
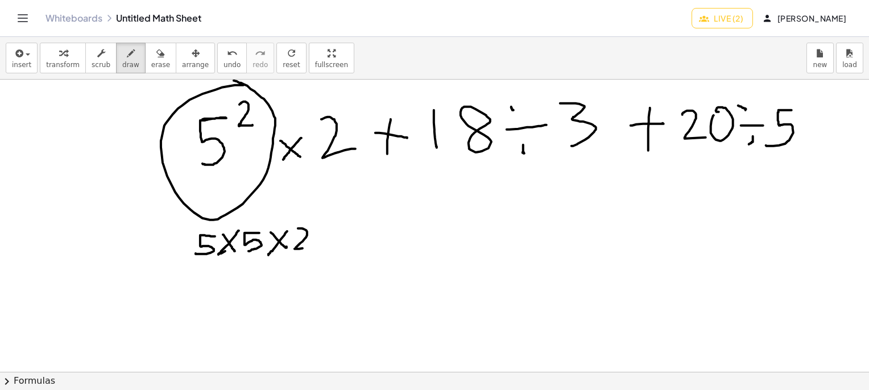
drag, startPoint x: 356, startPoint y: 230, endPoint x: 381, endPoint y: 226, distance: 25.9
drag, startPoint x: 366, startPoint y: 215, endPoint x: 371, endPoint y: 255, distance: 40.2
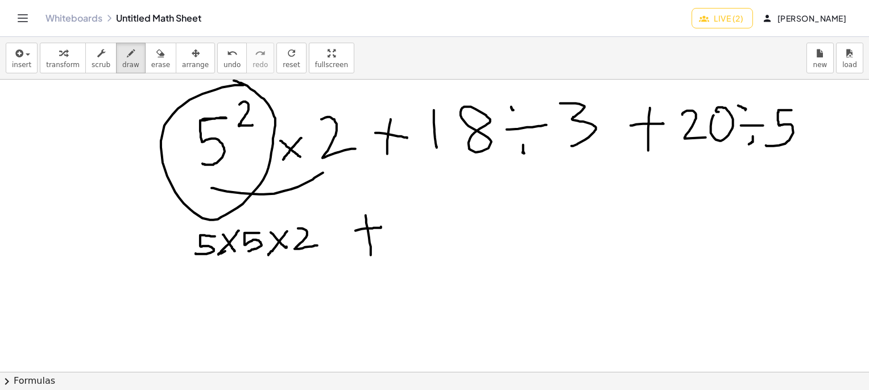
drag, startPoint x: 212, startPoint y: 188, endPoint x: 328, endPoint y: 170, distance: 117.5
drag, startPoint x: 459, startPoint y: 162, endPoint x: 578, endPoint y: 159, distance: 119.0
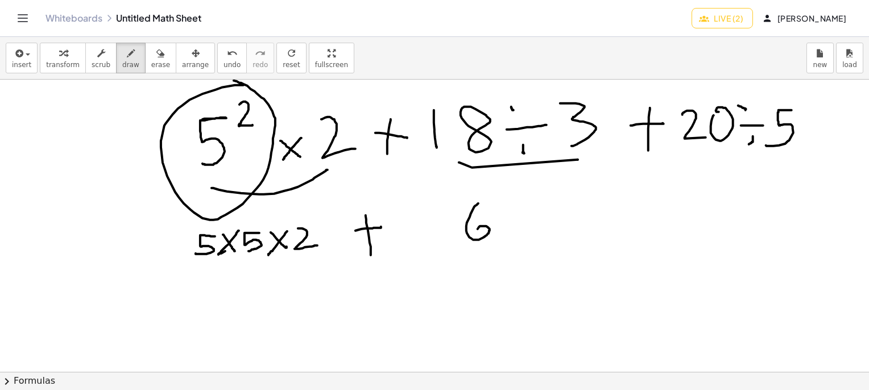
drag, startPoint x: 479, startPoint y: 203, endPoint x: 474, endPoint y: 237, distance: 34.4
drag, startPoint x: 546, startPoint y: 217, endPoint x: 567, endPoint y: 215, distance: 20.6
drag, startPoint x: 551, startPoint y: 212, endPoint x: 554, endPoint y: 249, distance: 36.5
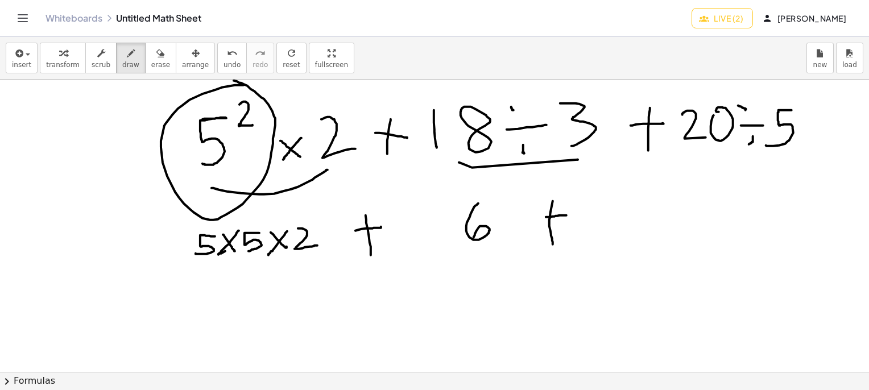
drag, startPoint x: 597, startPoint y: 195, endPoint x: 612, endPoint y: 235, distance: 42.5
drag, startPoint x: 212, startPoint y: 270, endPoint x: 305, endPoint y: 262, distance: 93.6
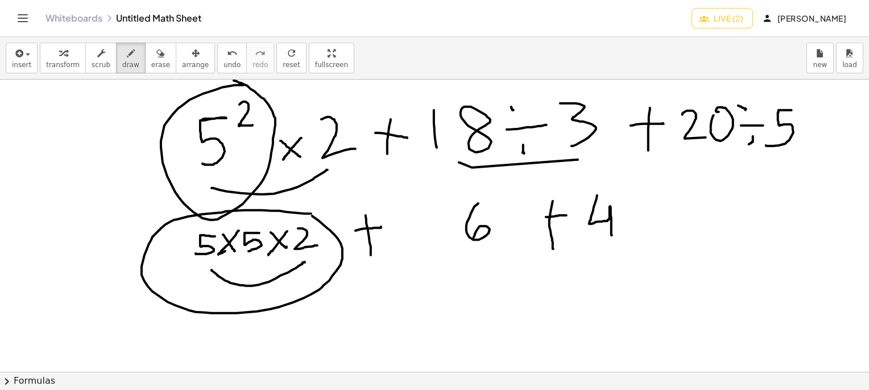
drag, startPoint x: 311, startPoint y: 324, endPoint x: 284, endPoint y: 341, distance: 31.7
drag, startPoint x: 321, startPoint y: 320, endPoint x: 316, endPoint y: 325, distance: 6.9
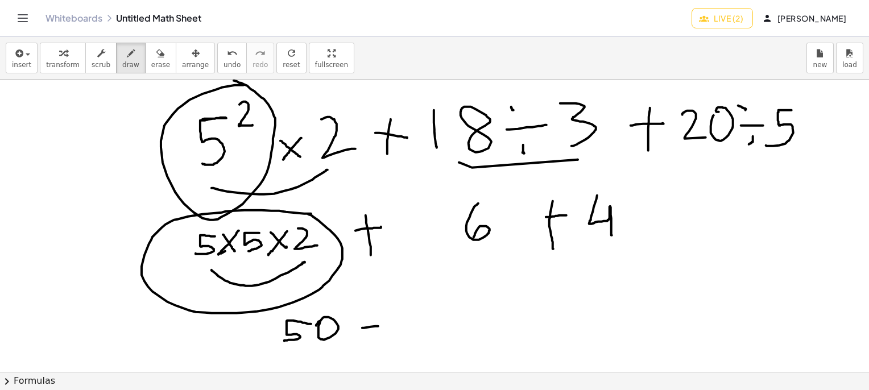
drag, startPoint x: 362, startPoint y: 328, endPoint x: 389, endPoint y: 325, distance: 26.3
drag, startPoint x: 373, startPoint y: 314, endPoint x: 374, endPoint y: 342, distance: 27.9
drag, startPoint x: 432, startPoint y: 292, endPoint x: 411, endPoint y: 332, distance: 44.8
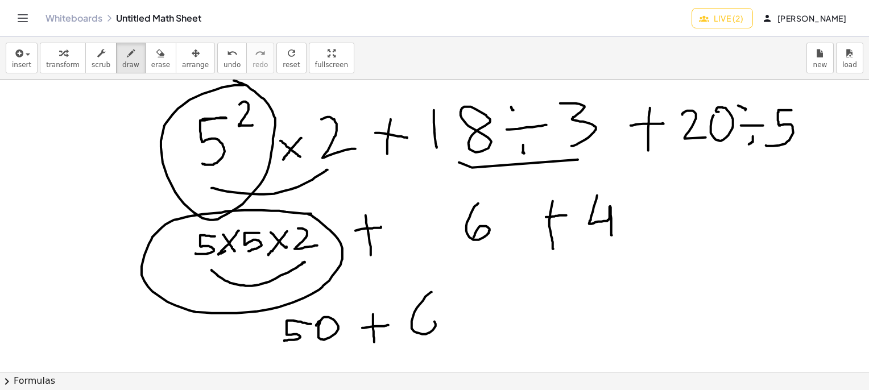
drag, startPoint x: 467, startPoint y: 317, endPoint x: 503, endPoint y: 317, distance: 36.4
drag, startPoint x: 481, startPoint y: 298, endPoint x: 482, endPoint y: 325, distance: 27.3
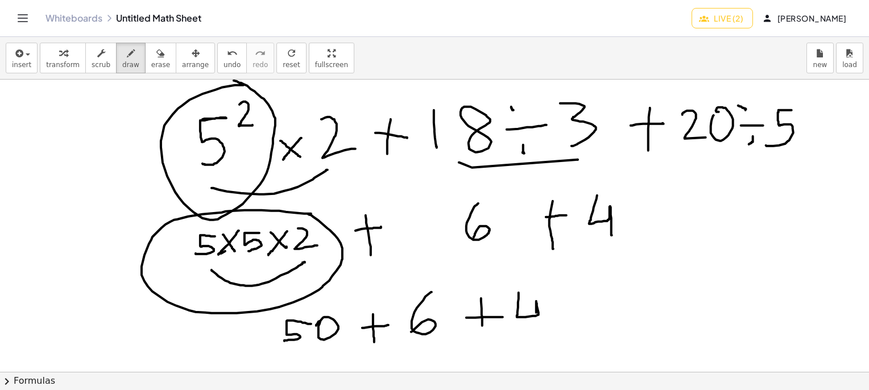
drag, startPoint x: 519, startPoint y: 292, endPoint x: 537, endPoint y: 332, distance: 43.8
